Goal: Communication & Community: Answer question/provide support

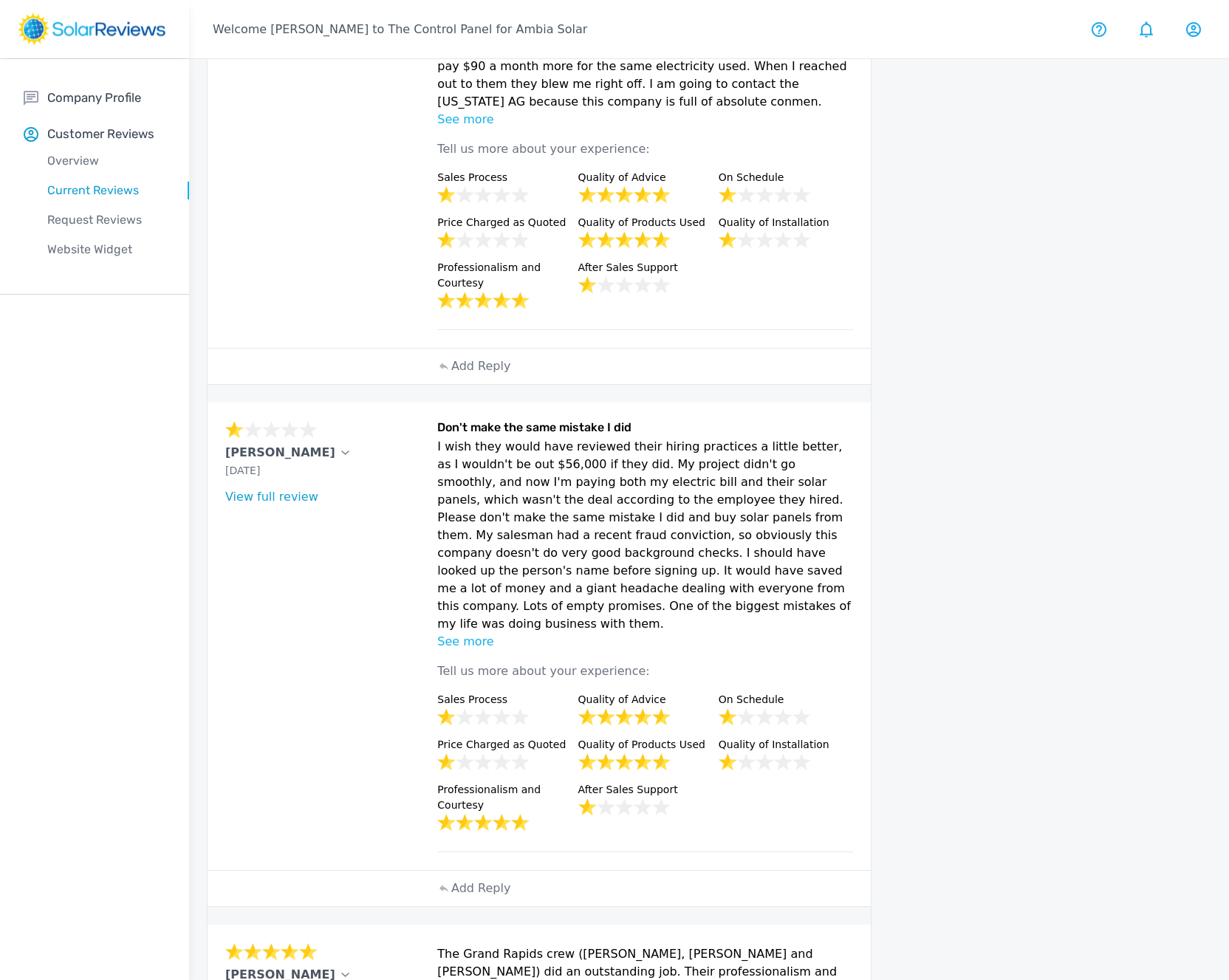
scroll to position [471, 0]
drag, startPoint x: 501, startPoint y: 512, endPoint x: 793, endPoint y: 520, distance: 292.1
click at [793, 520] on p "I wish they would have reviewed their hiring practices a little better, as I wo…" at bounding box center [645, 535] width 416 height 195
click at [729, 517] on p "I wish they would have reviewed their hiring practices a little better, as I wo…" at bounding box center [645, 535] width 416 height 195
drag, startPoint x: 551, startPoint y: 529, endPoint x: 590, endPoint y: 530, distance: 39.0
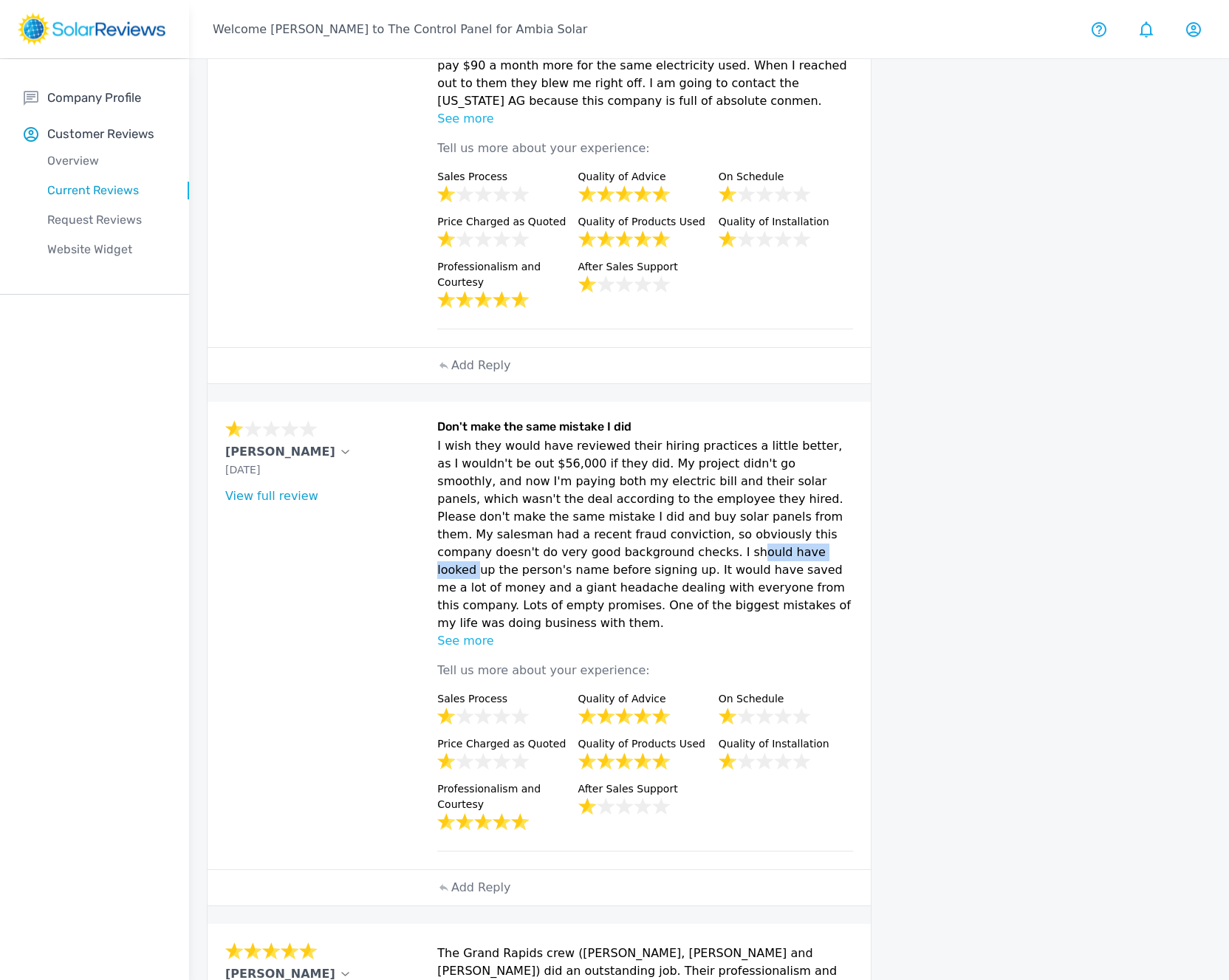
click at [590, 530] on p "I wish they would have reviewed their hiring practices a little better, as I wo…" at bounding box center [645, 535] width 416 height 195
click at [597, 530] on p "I wish they would have reviewed their hiring practices a little better, as I wo…" at bounding box center [645, 535] width 416 height 195
drag, startPoint x: 706, startPoint y: 585, endPoint x: 435, endPoint y: 429, distance: 312.7
click at [435, 429] on div "[PERSON_NAME] [DATE] What type of installation was this? no answer What year wa…" at bounding box center [538, 635] width 663 height 467
copy p "I wish they would have reviewed their hiring practices a little better, as I wo…"
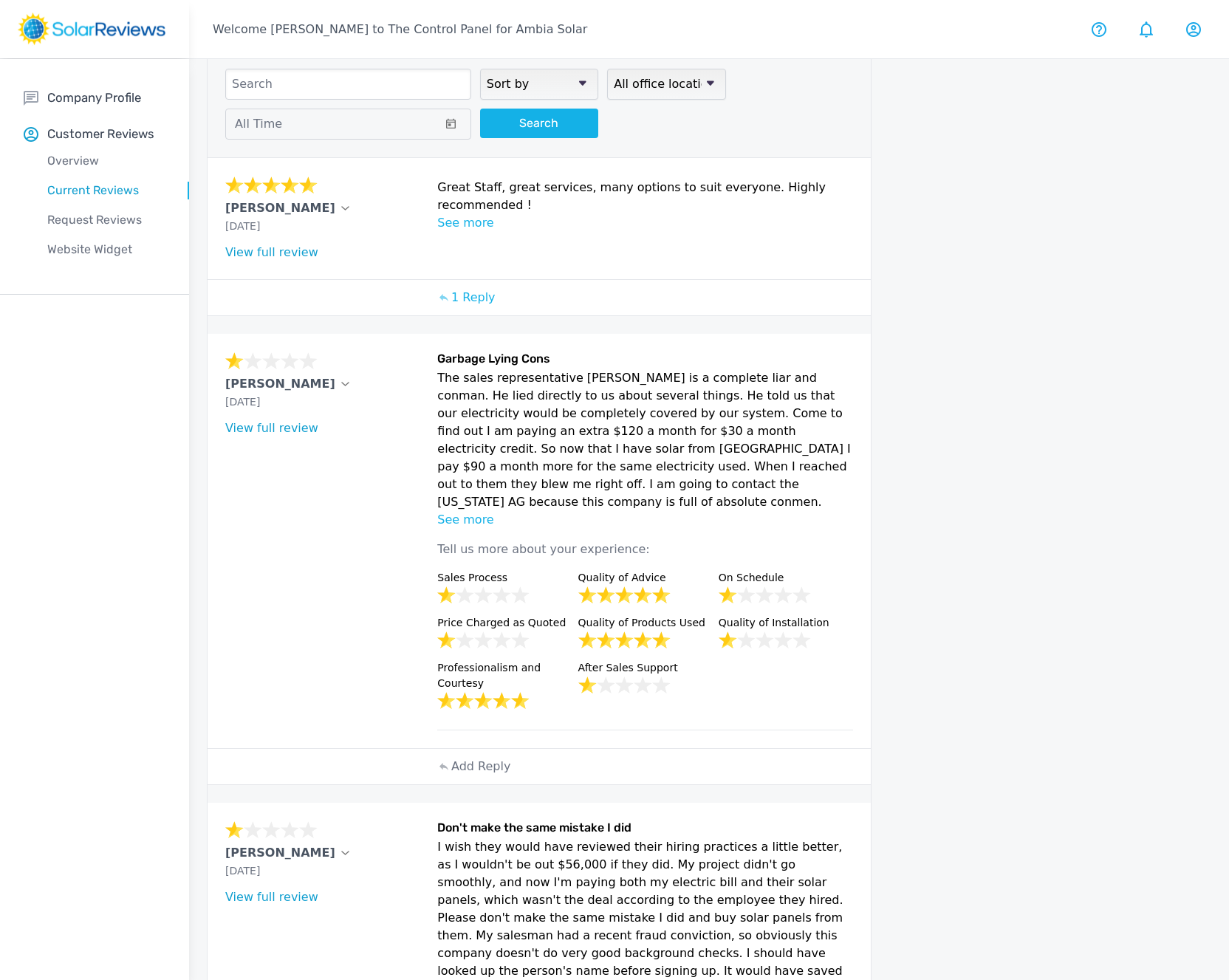
scroll to position [68, 0]
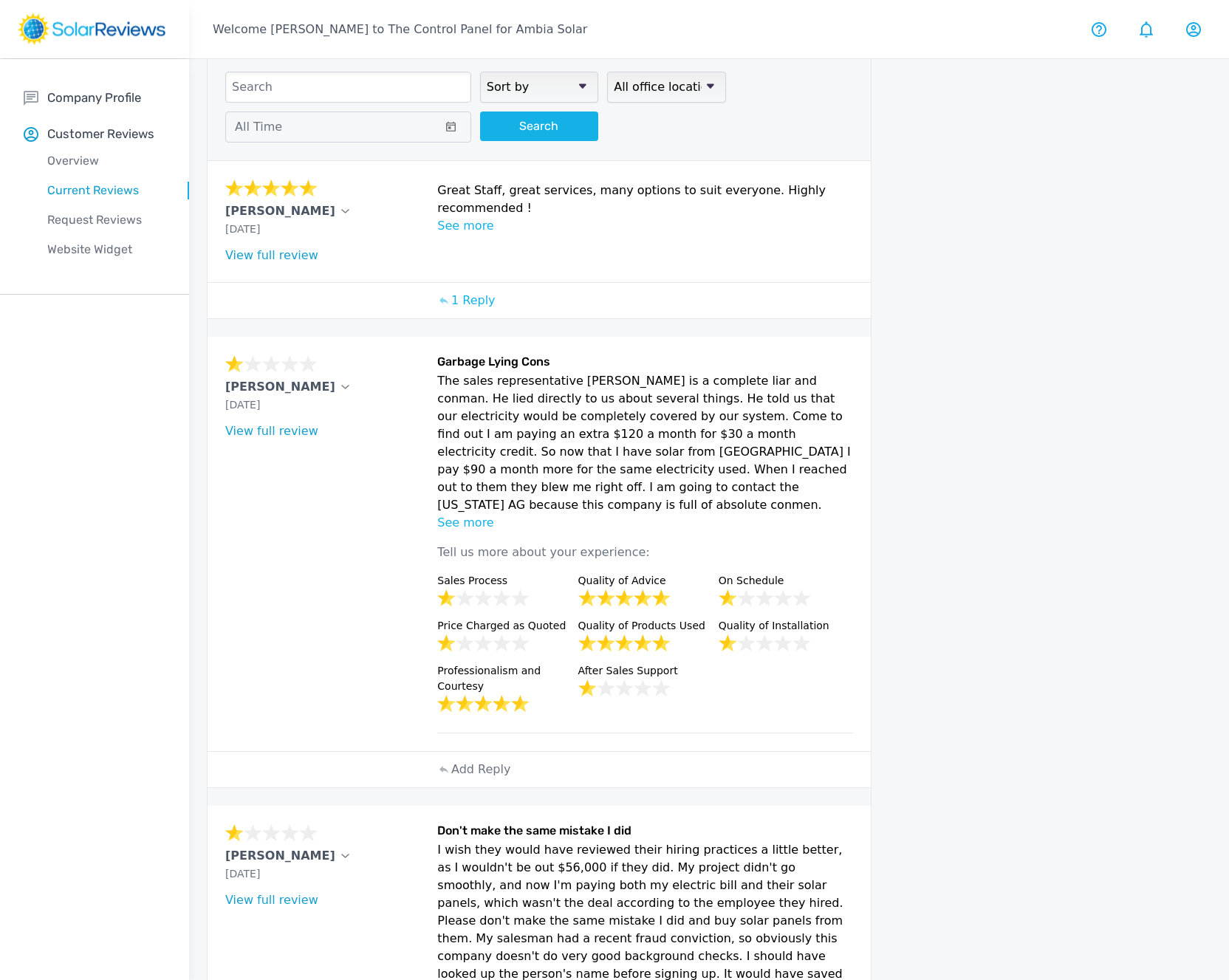
click at [723, 492] on p "The sales representative [PERSON_NAME] is a complete liar and conman. He lied d…" at bounding box center [645, 443] width 416 height 142
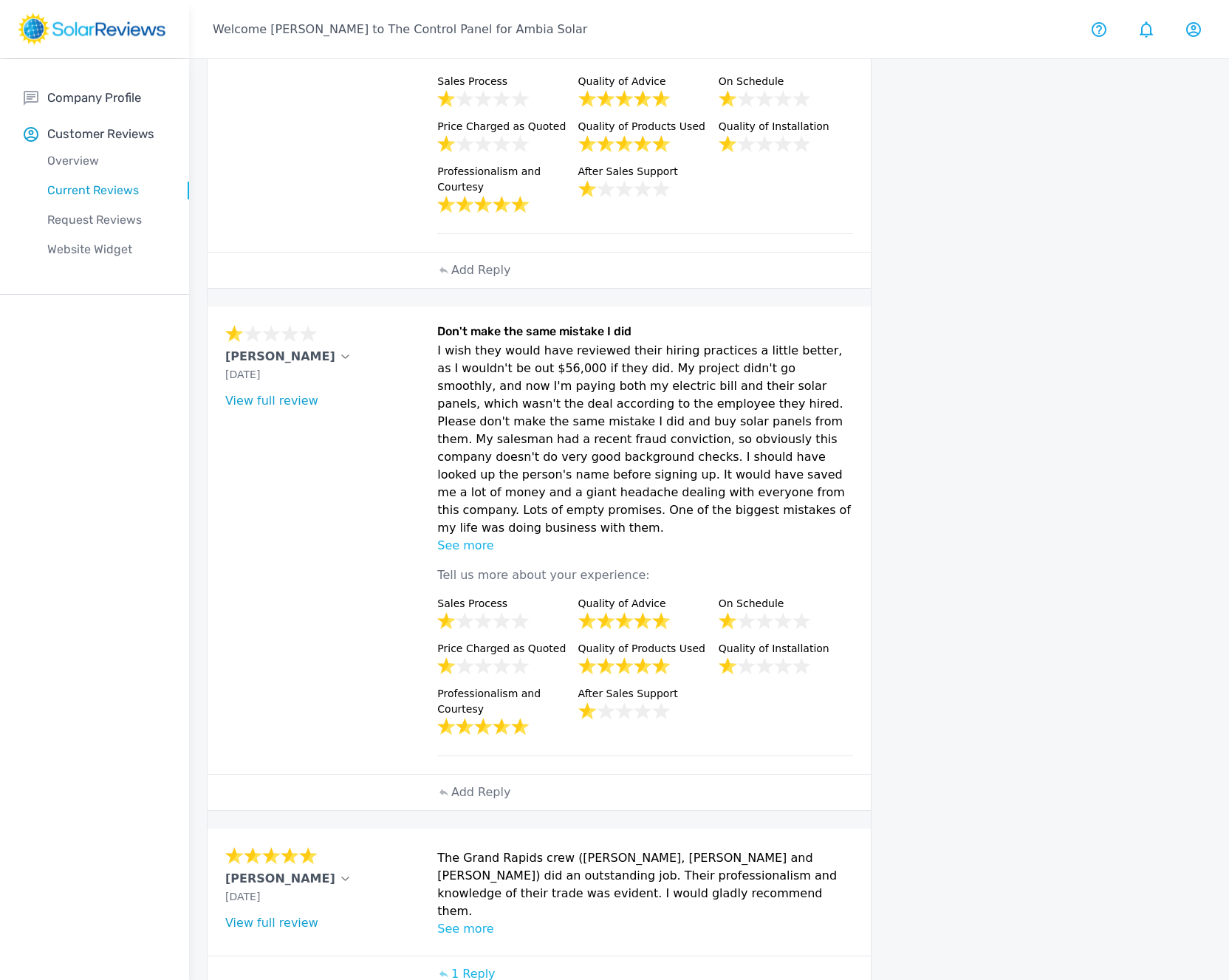
scroll to position [581, 0]
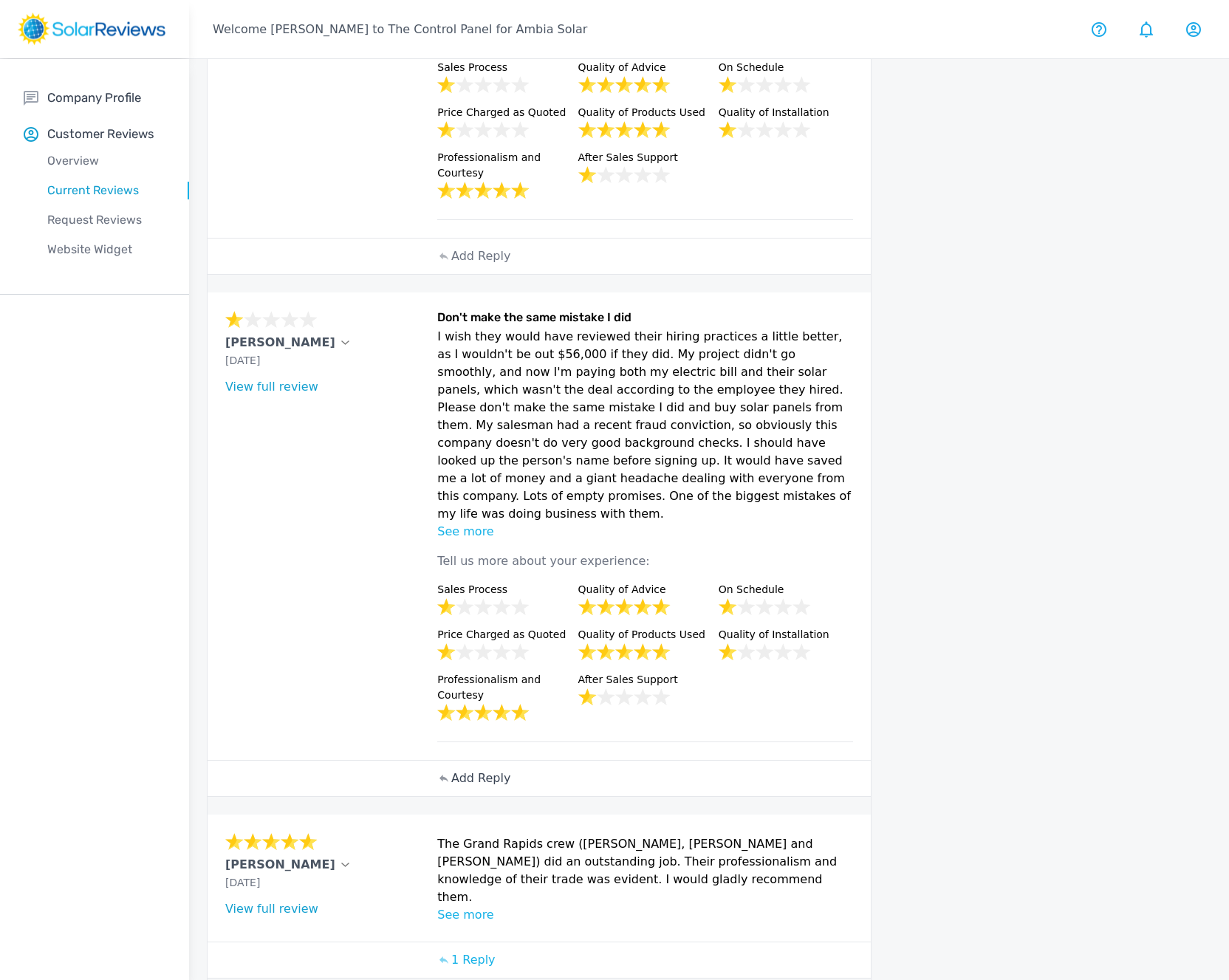
click at [475, 769] on p "Add Reply" at bounding box center [481, 778] width 60 height 18
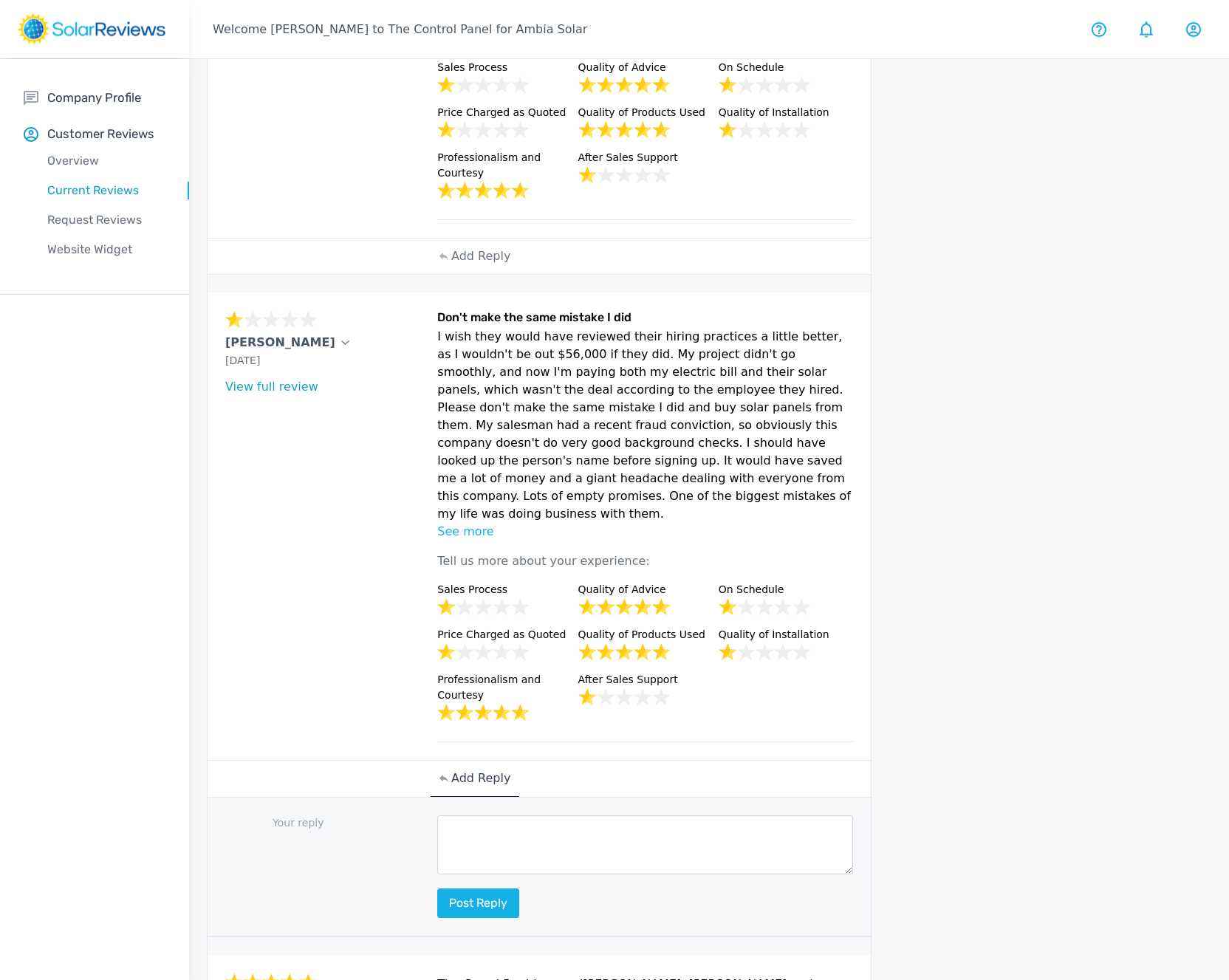
click at [508, 815] on textarea at bounding box center [645, 845] width 416 height 60
paste textarea "Hi [PERSON_NAME], Thank you for this honest feedback. We understand your frustr…"
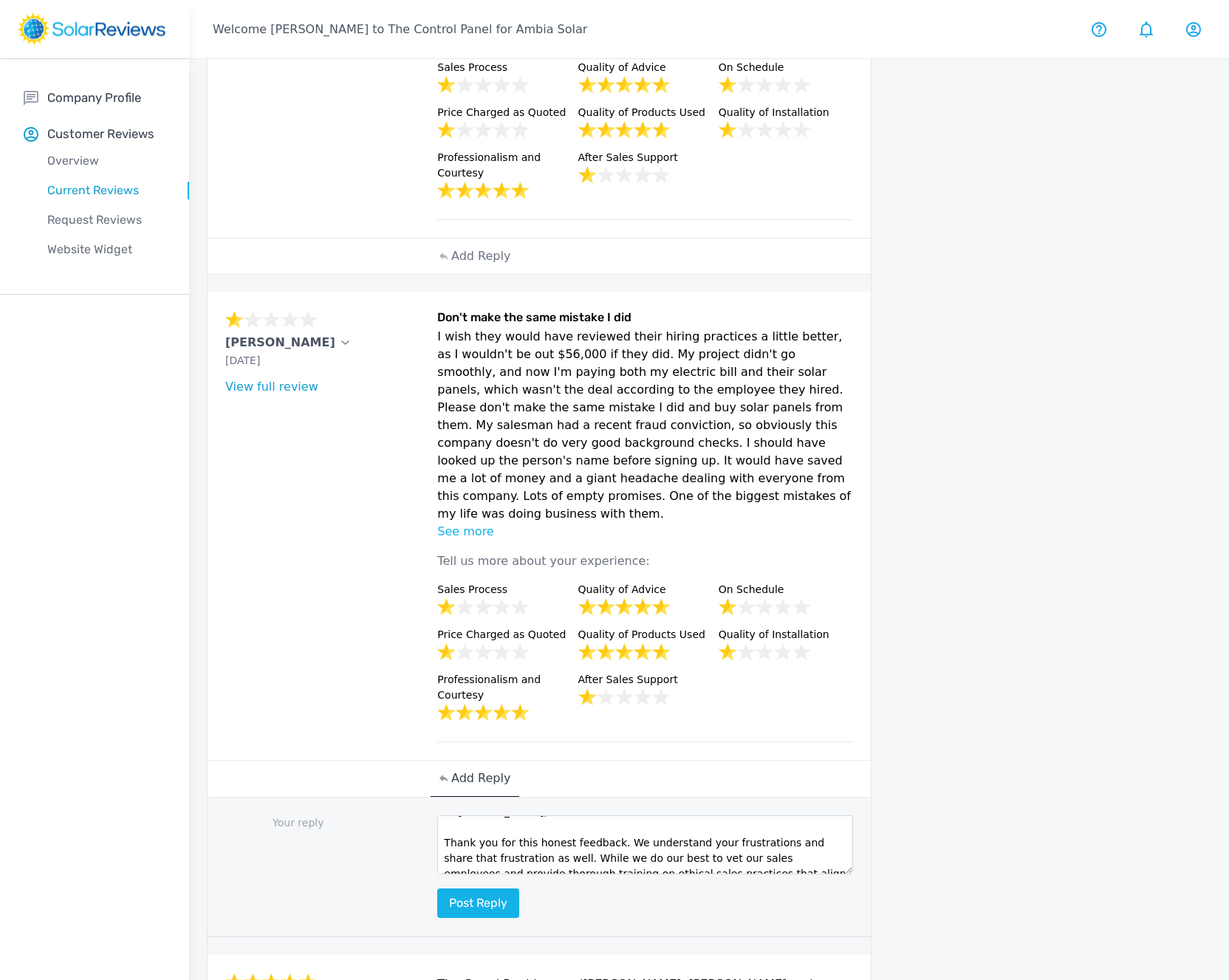
scroll to position [0, 0]
drag, startPoint x: 445, startPoint y: 819, endPoint x: 491, endPoint y: 815, distance: 46.2
click at [445, 819] on textarea "Hi [PERSON_NAME], Thank you for this honest feedback. We understand your frustr…" at bounding box center [645, 845] width 416 height 60
click at [754, 816] on textarea "Hi [PERSON_NAME]! Thank you for this honest feedback. We understand your frustr…" at bounding box center [645, 845] width 416 height 60
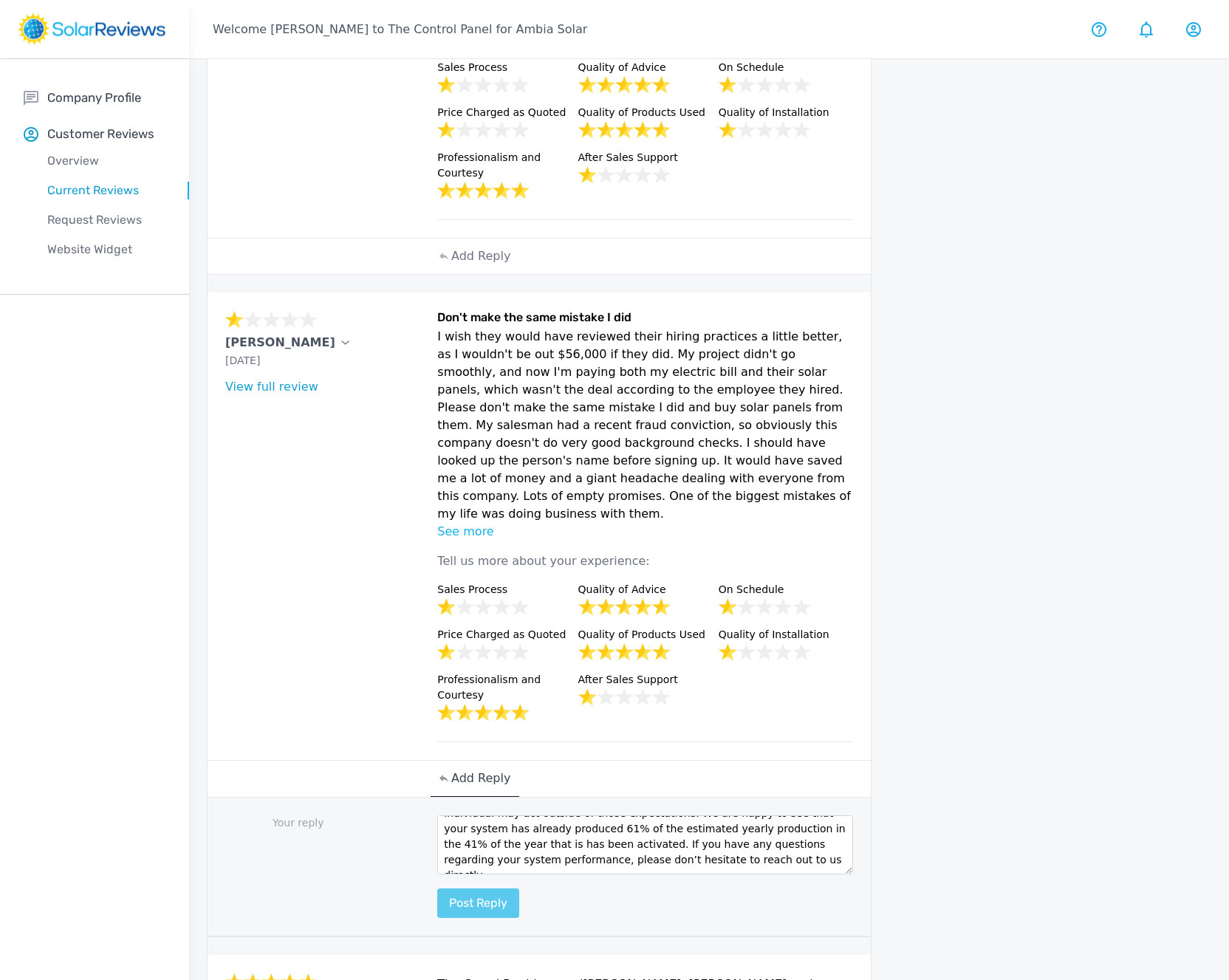
type textarea "Hi [PERSON_NAME]! Thank you for this honest feedback. We understand your frustr…"
click at [483, 888] on button "Post reply" at bounding box center [478, 902] width 82 height 30
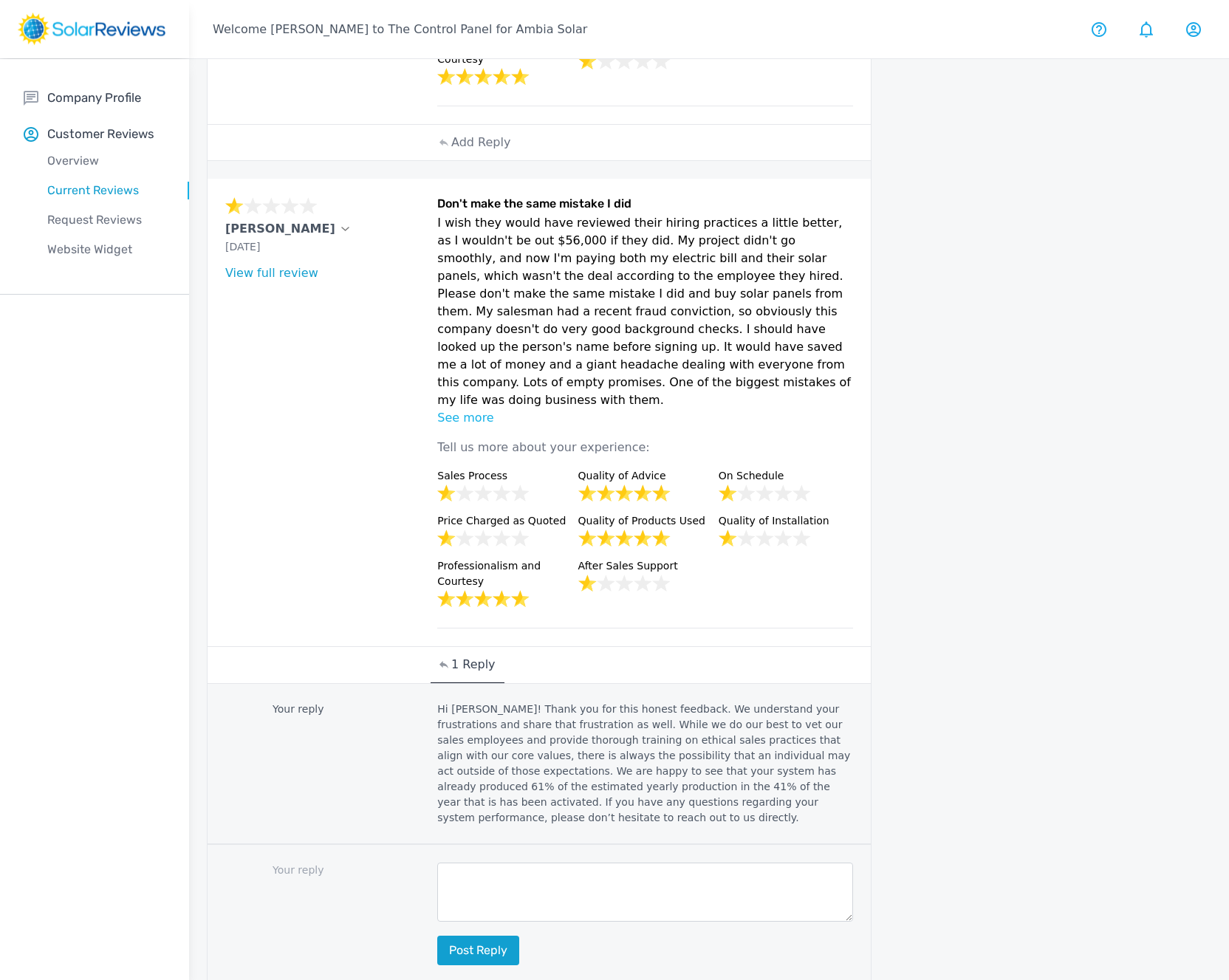
scroll to position [695, 0]
click at [482, 729] on p "Hi [PERSON_NAME]! Thank you for this honest feedback. We understand your frustr…" at bounding box center [645, 763] width 416 height 124
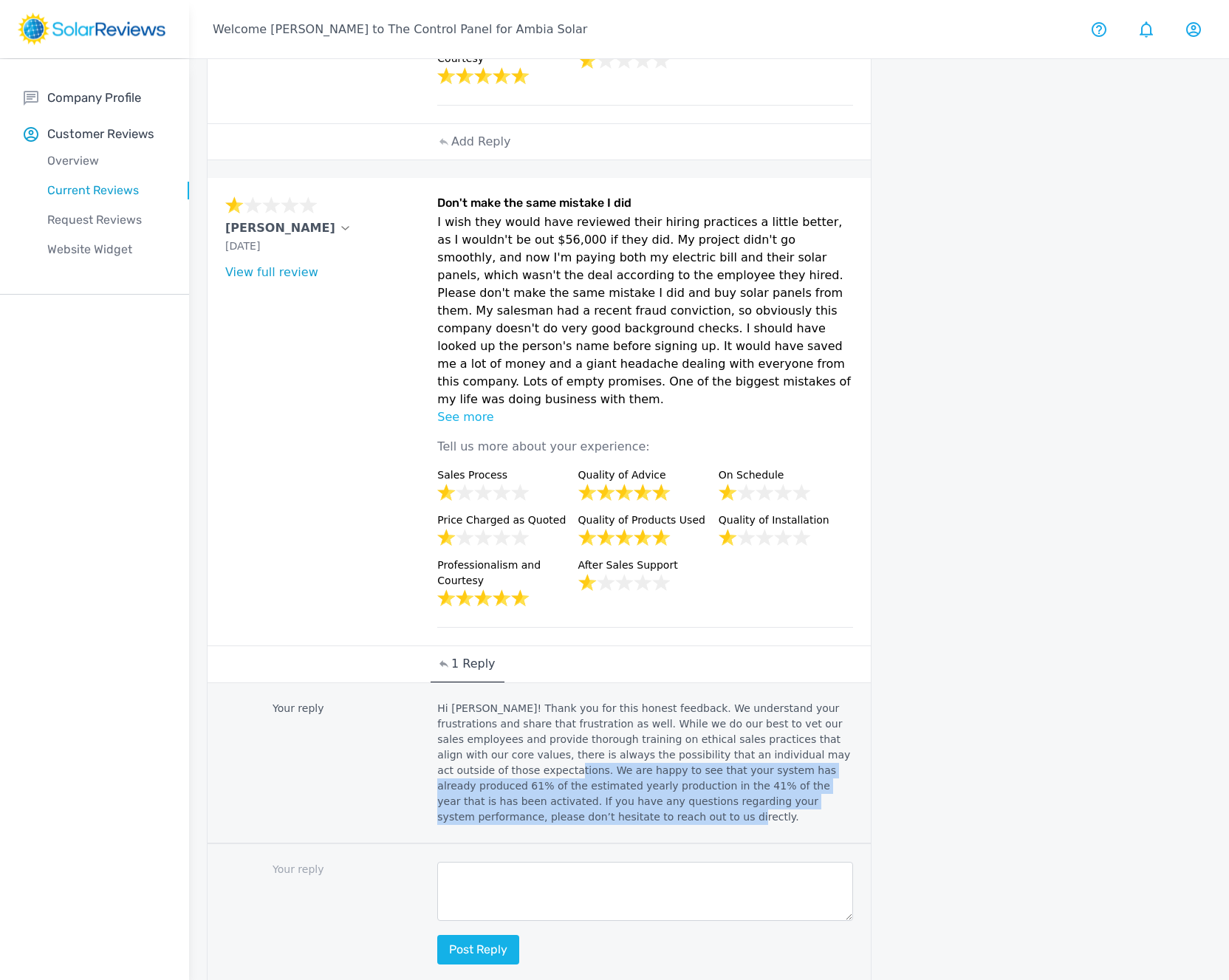
drag, startPoint x: 438, startPoint y: 728, endPoint x: 505, endPoint y: 780, distance: 84.8
click at [505, 780] on p "Hi [PERSON_NAME]! Thank you for this honest feedback. We understand your frustr…" at bounding box center [645, 763] width 416 height 124
copy p "We are happy to see that your system has already produced 61% of the estimated …"
